Goal: Task Accomplishment & Management: Use online tool/utility

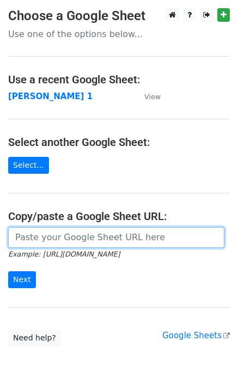
click at [53, 243] on input "url" at bounding box center [116, 237] width 216 height 21
type input "https://docs.google.com/spreadsheets/d/1laFuCRc_gf7_XeBsXZvznQFuTKtWG6_jmo9dt9r…"
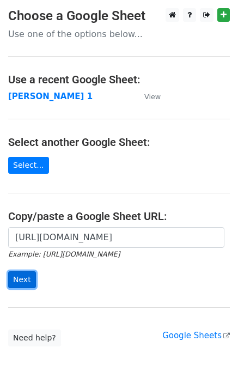
click at [19, 280] on input "Next" at bounding box center [22, 280] width 28 height 17
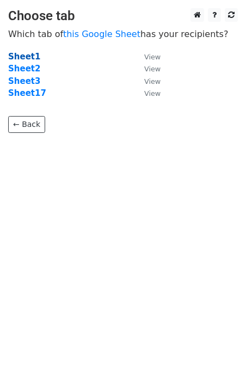
click at [26, 59] on strong "Sheet1" at bounding box center [24, 57] width 32 height 10
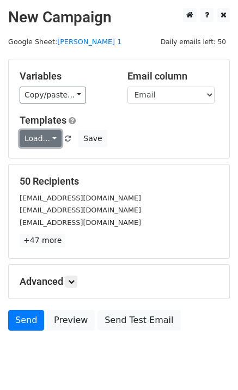
click at [26, 136] on link "Load..." at bounding box center [41, 138] width 42 height 17
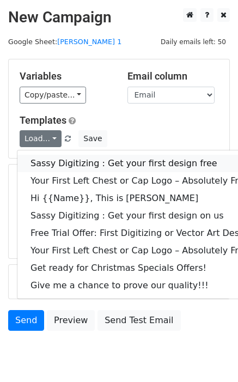
click at [49, 162] on link "Sassy Digitizing : Get your first design free" at bounding box center [156, 163] width 279 height 17
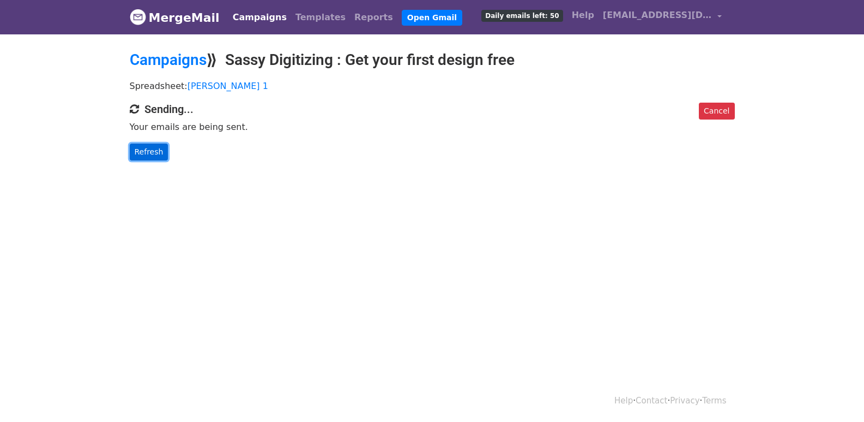
click at [139, 146] on link "Refresh" at bounding box center [149, 151] width 39 height 17
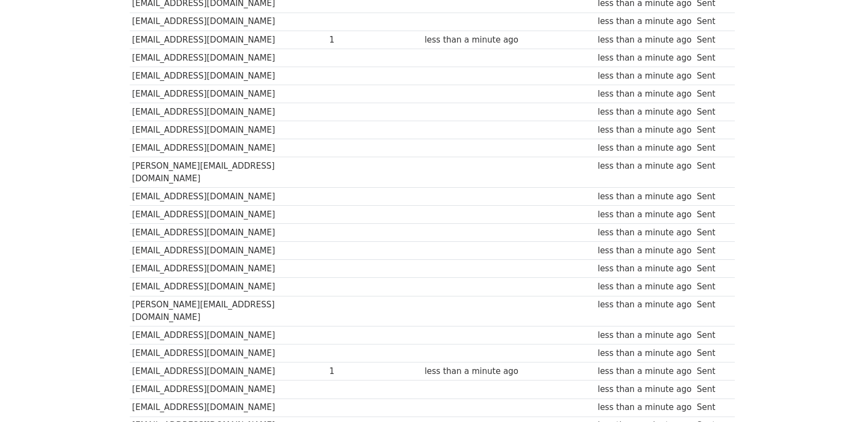
scroll to position [759, 0]
